Goal: Task Accomplishment & Management: Use online tool/utility

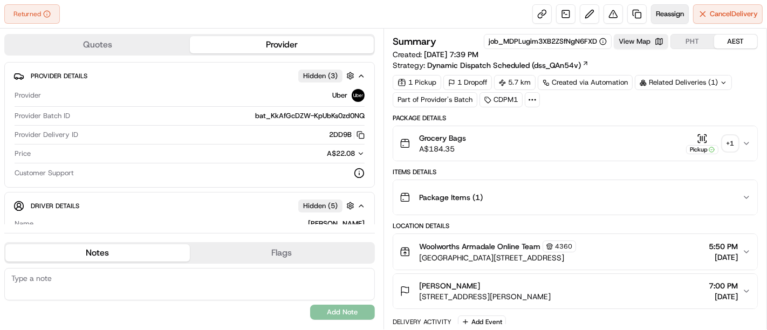
click at [662, 16] on span "Reassign" at bounding box center [669, 14] width 28 height 10
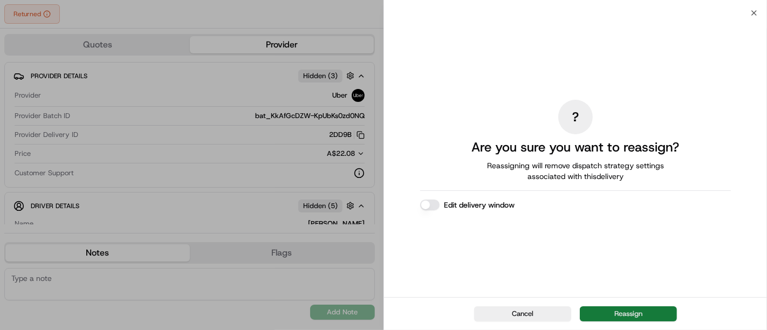
click at [612, 313] on button "Reassign" at bounding box center [627, 313] width 97 height 15
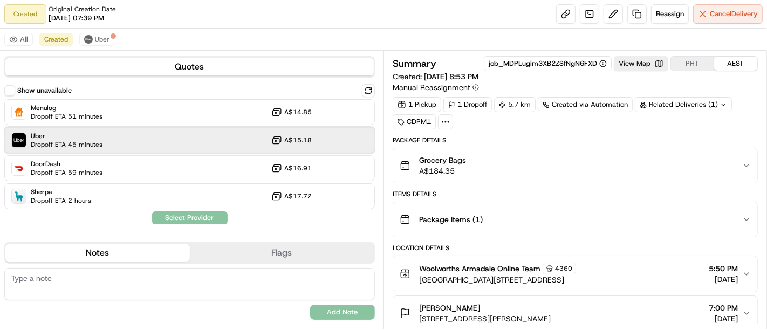
click at [168, 145] on div "Uber Dropoff ETA 45 minutes A$15.18" at bounding box center [189, 140] width 370 height 26
click at [180, 216] on button "Assign Provider" at bounding box center [189, 217] width 77 height 13
